Goal: Obtain resource: Download file/media

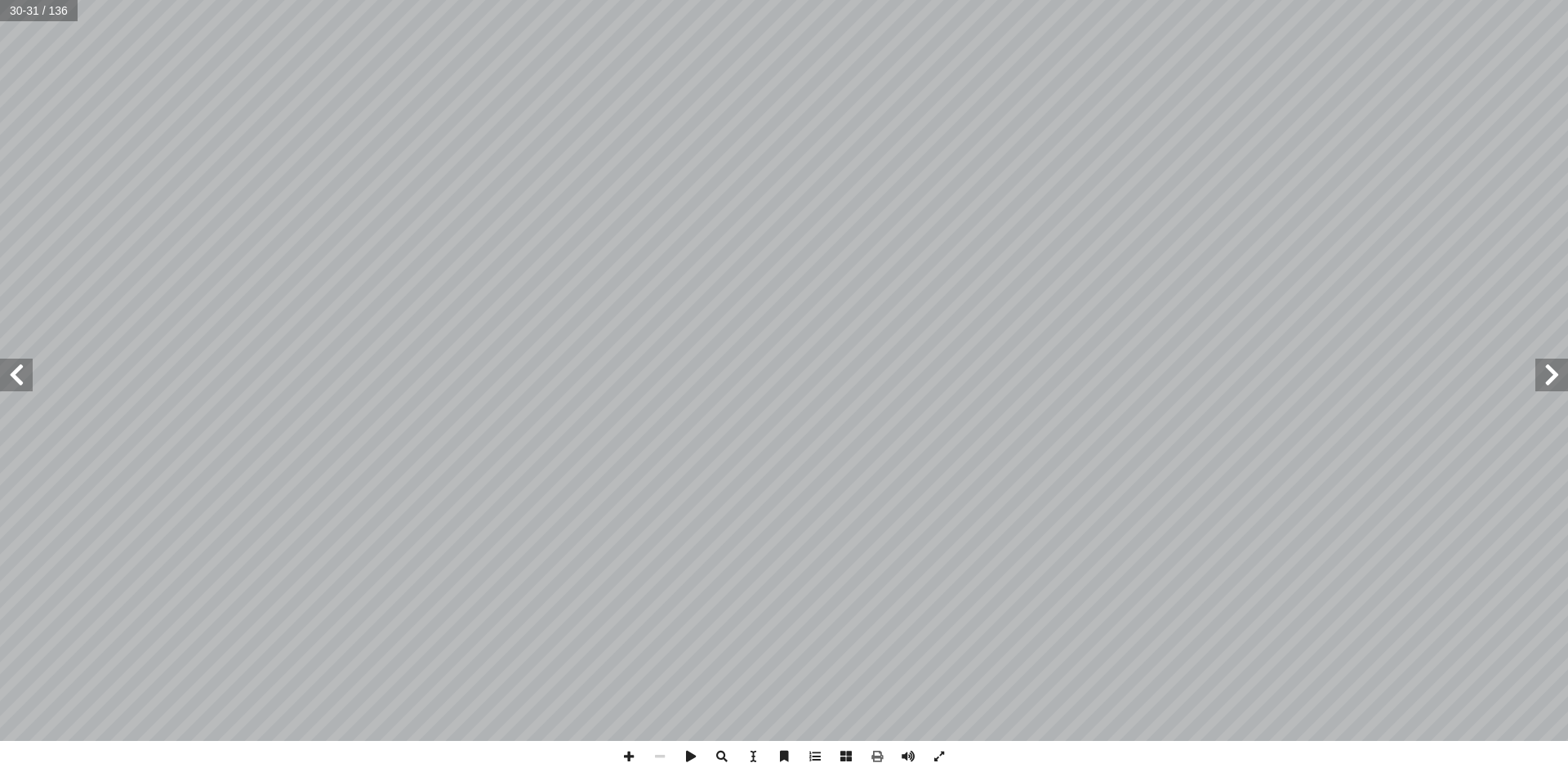
click at [1556, 382] on span at bounding box center [1551, 374] width 32 height 32
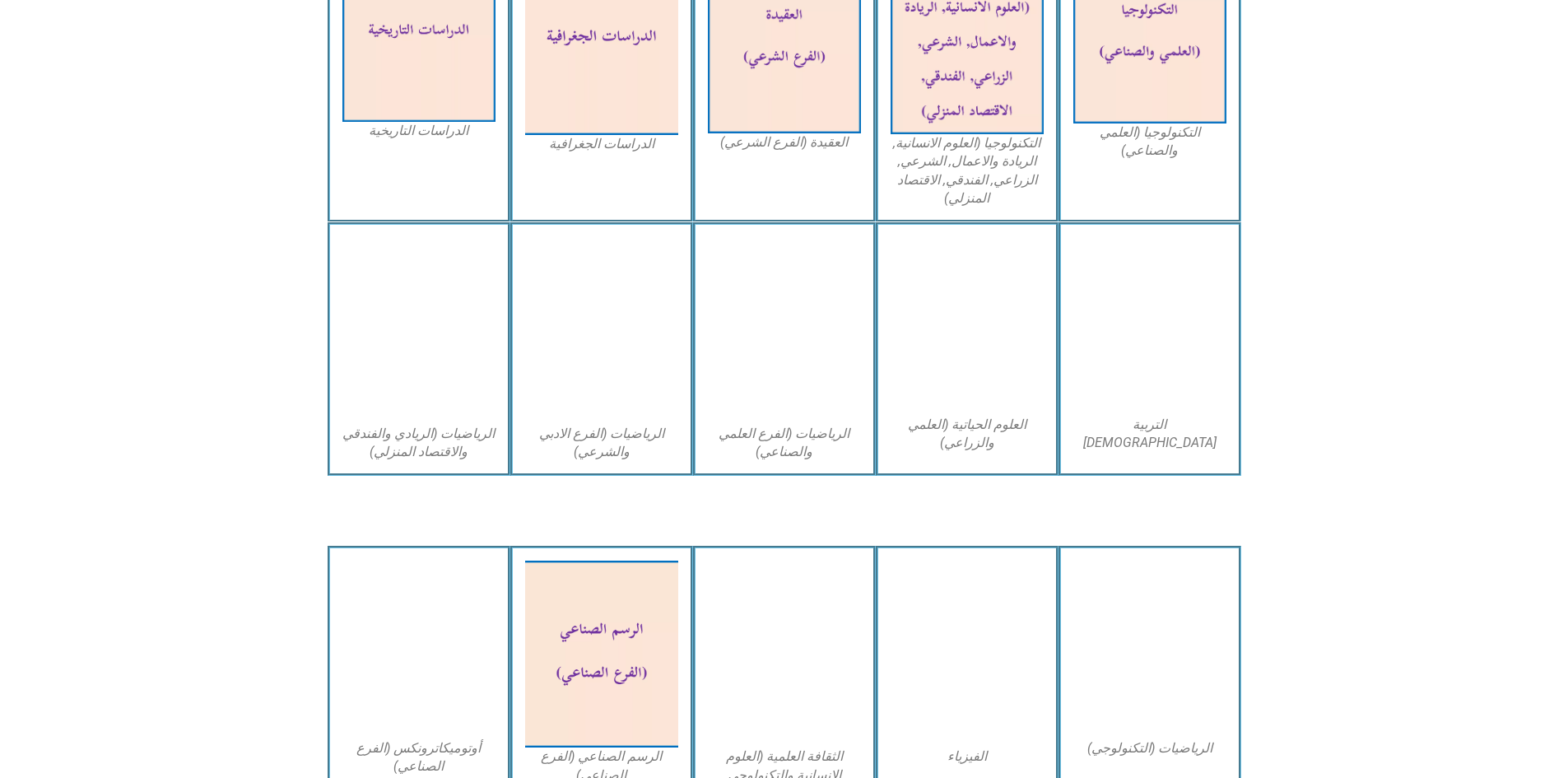
scroll to position [906, 0]
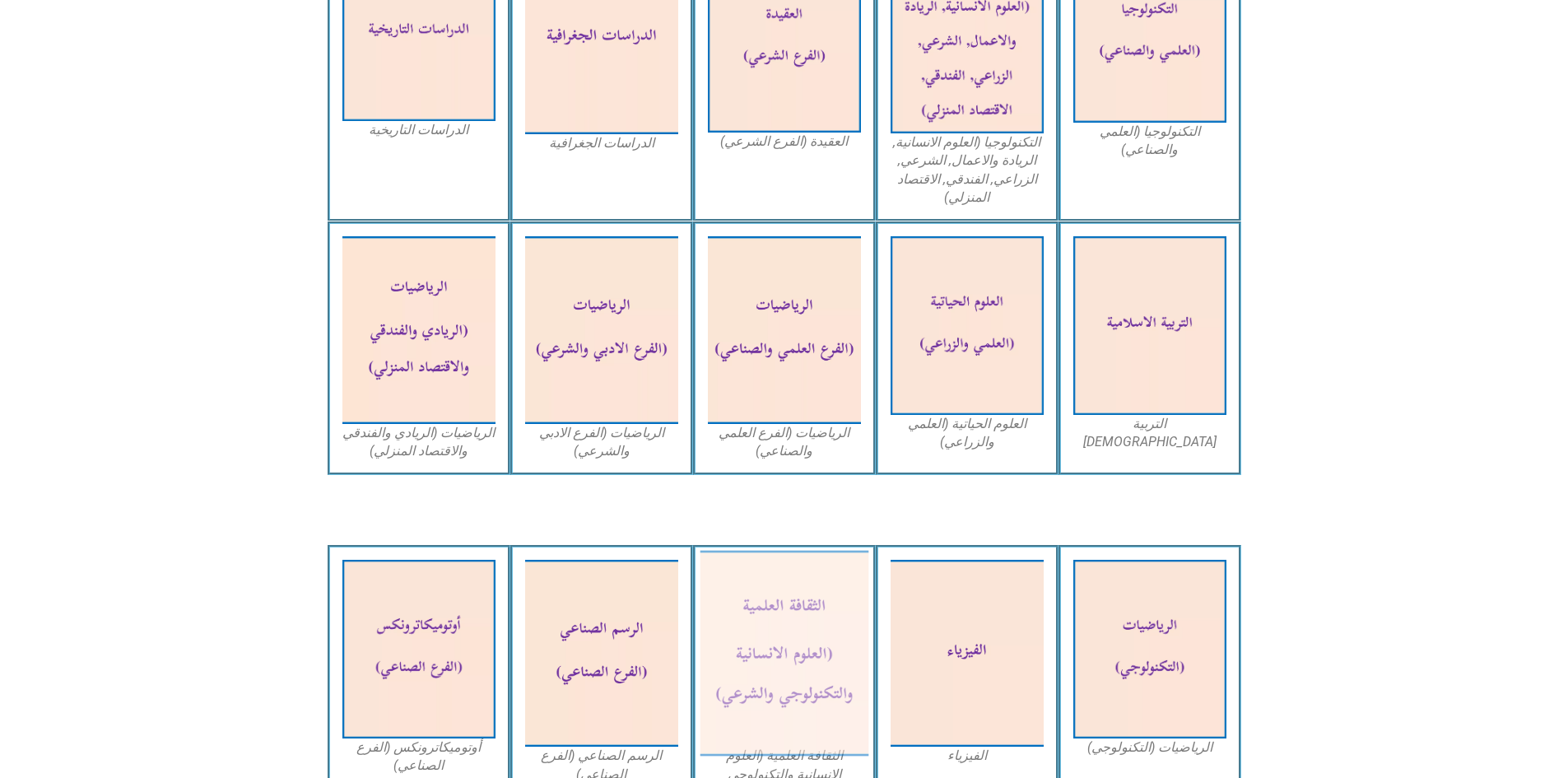
click at [811, 661] on img at bounding box center [784, 653] width 168 height 206
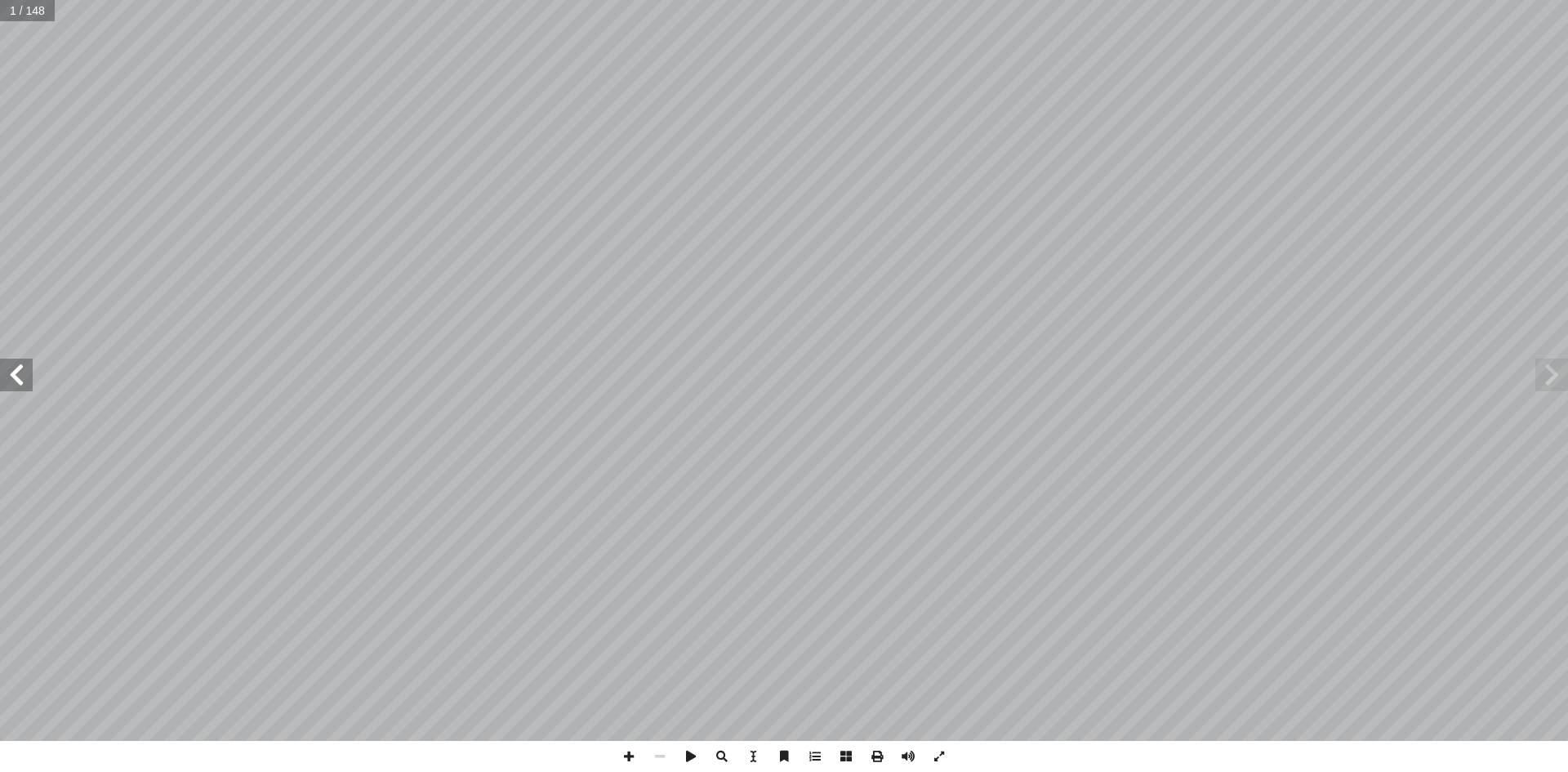
click at [3, 371] on span at bounding box center [16, 374] width 32 height 32
click at [876, 760] on span at bounding box center [877, 756] width 31 height 31
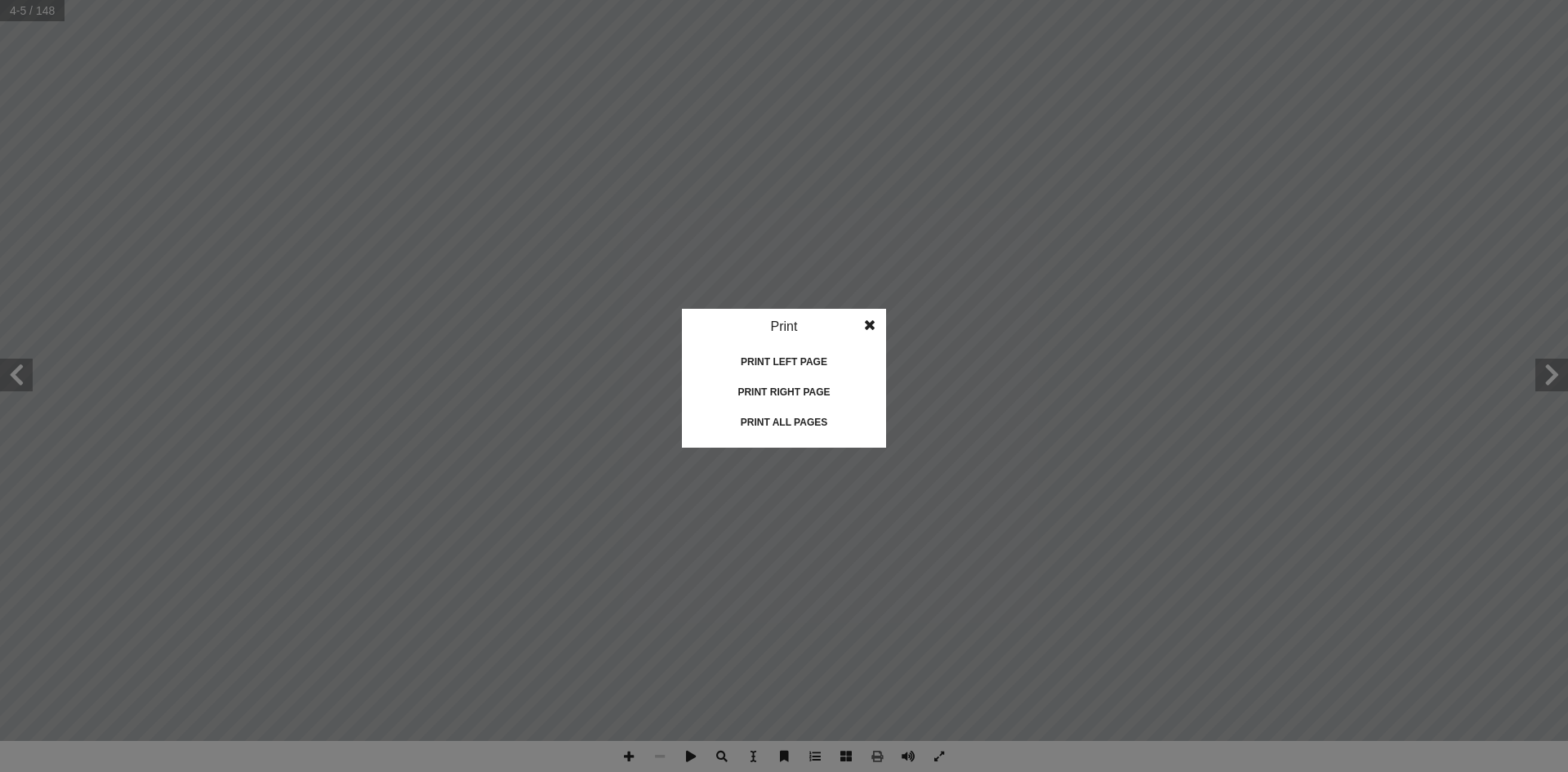
click at [790, 422] on div "Print all pages" at bounding box center [784, 422] width 163 height 26
